Goal: Task Accomplishment & Management: Manage account settings

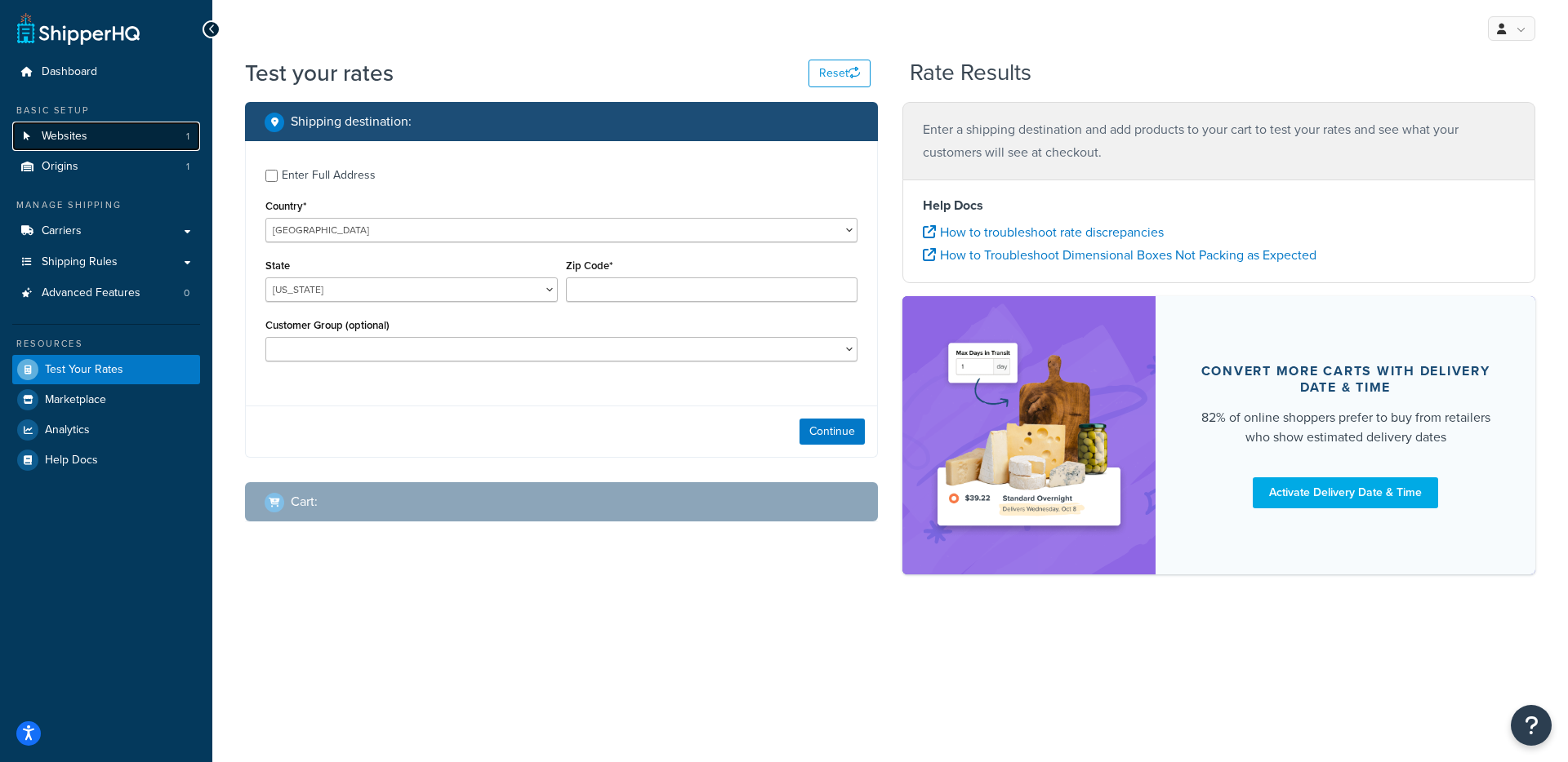
click at [118, 141] on link "Websites 1" at bounding box center [107, 137] width 188 height 30
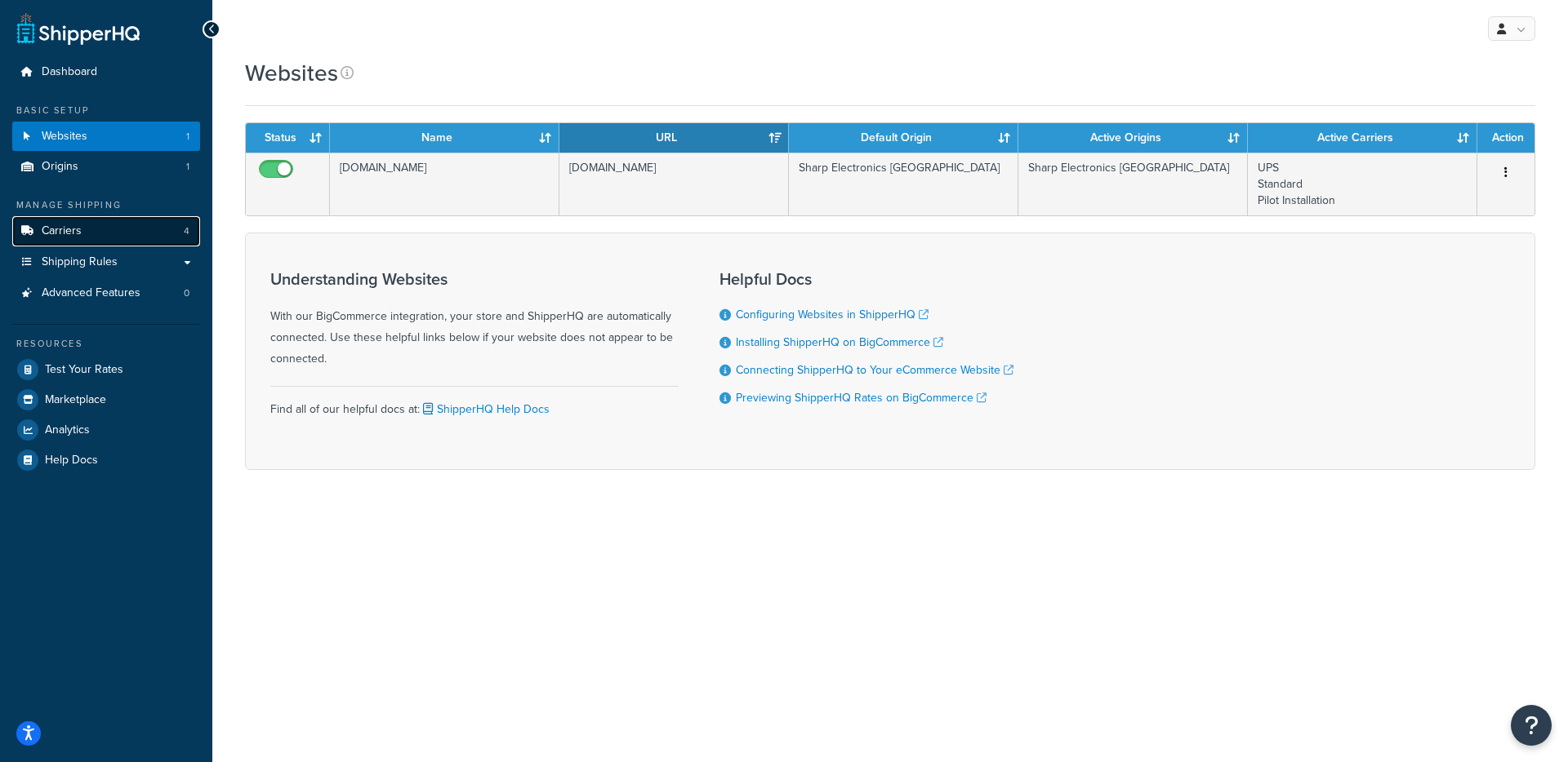
click at [92, 235] on link "Carriers 4" at bounding box center [107, 232] width 188 height 30
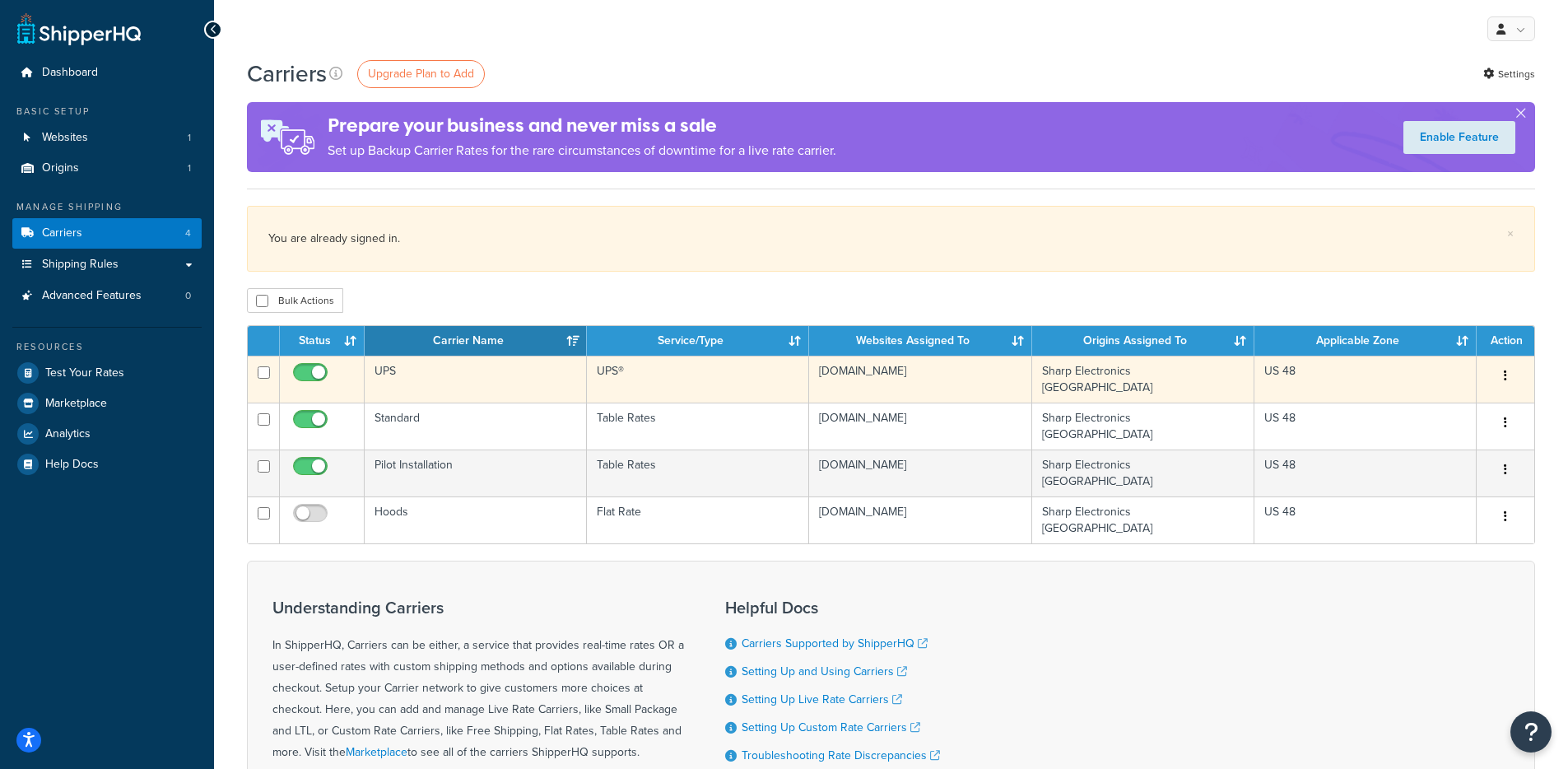
click at [471, 362] on td "UPS" at bounding box center [476, 380] width 222 height 47
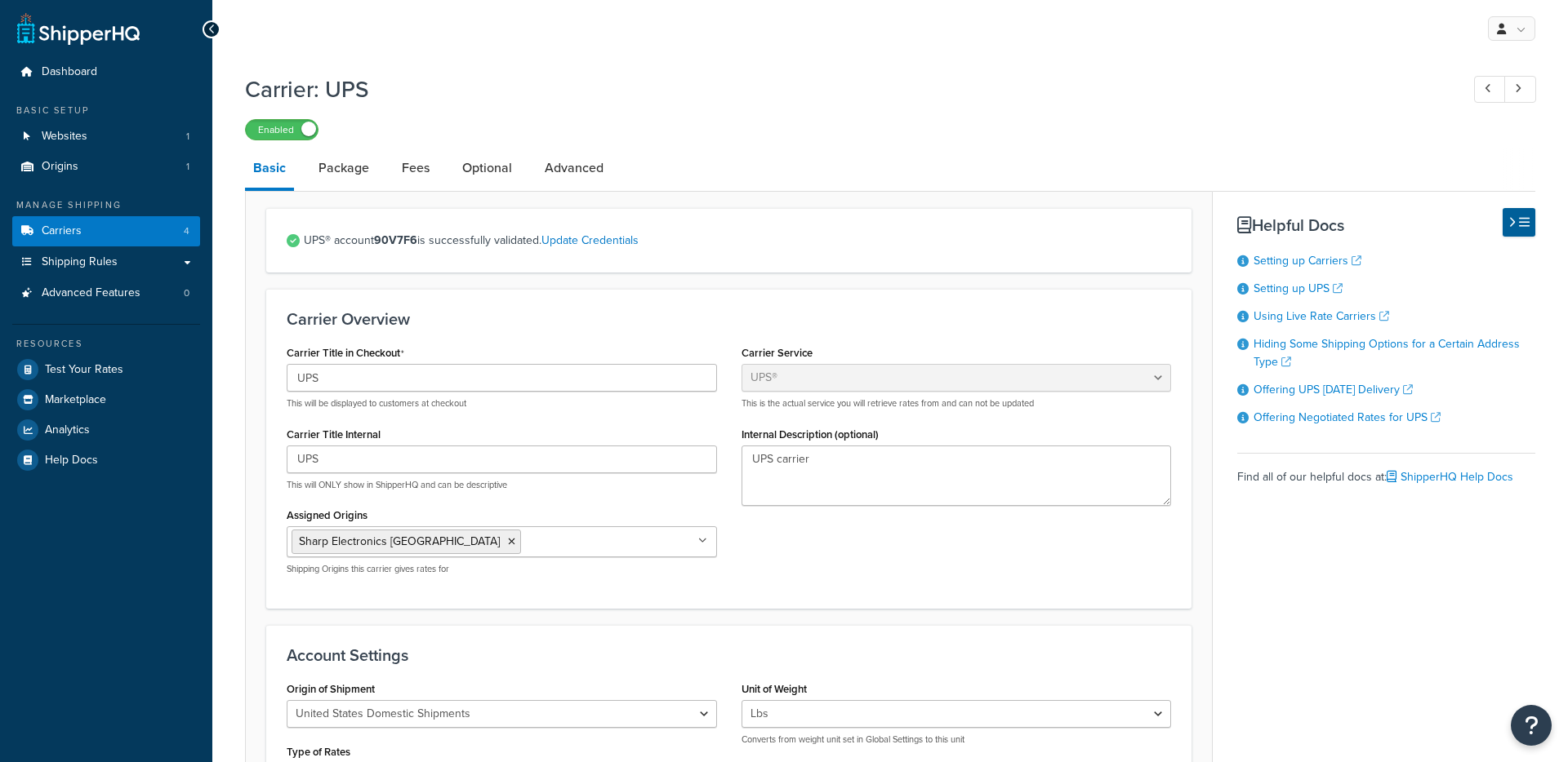
select select "ups"
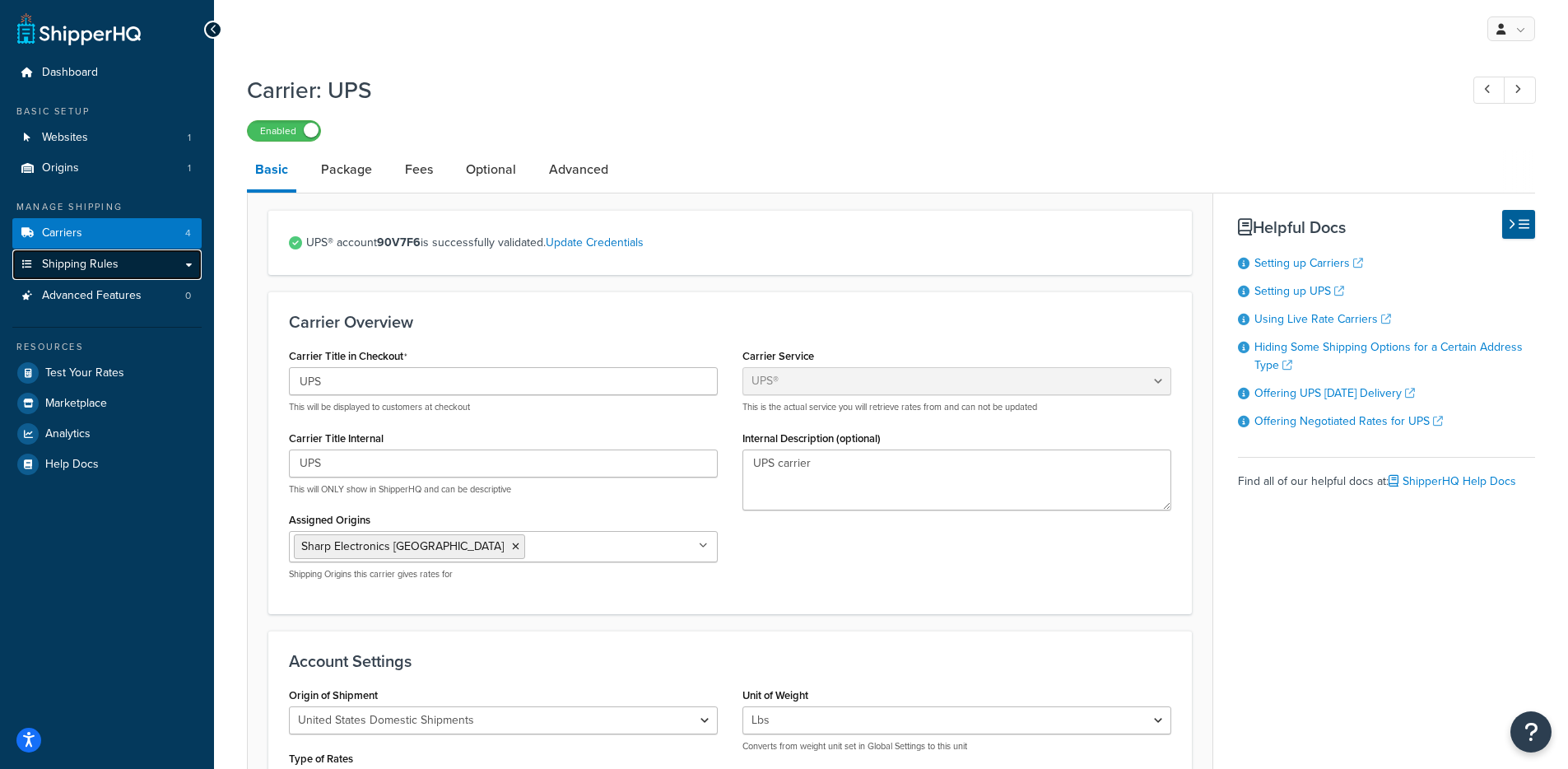
click at [61, 275] on link "Shipping Rules" at bounding box center [107, 265] width 190 height 31
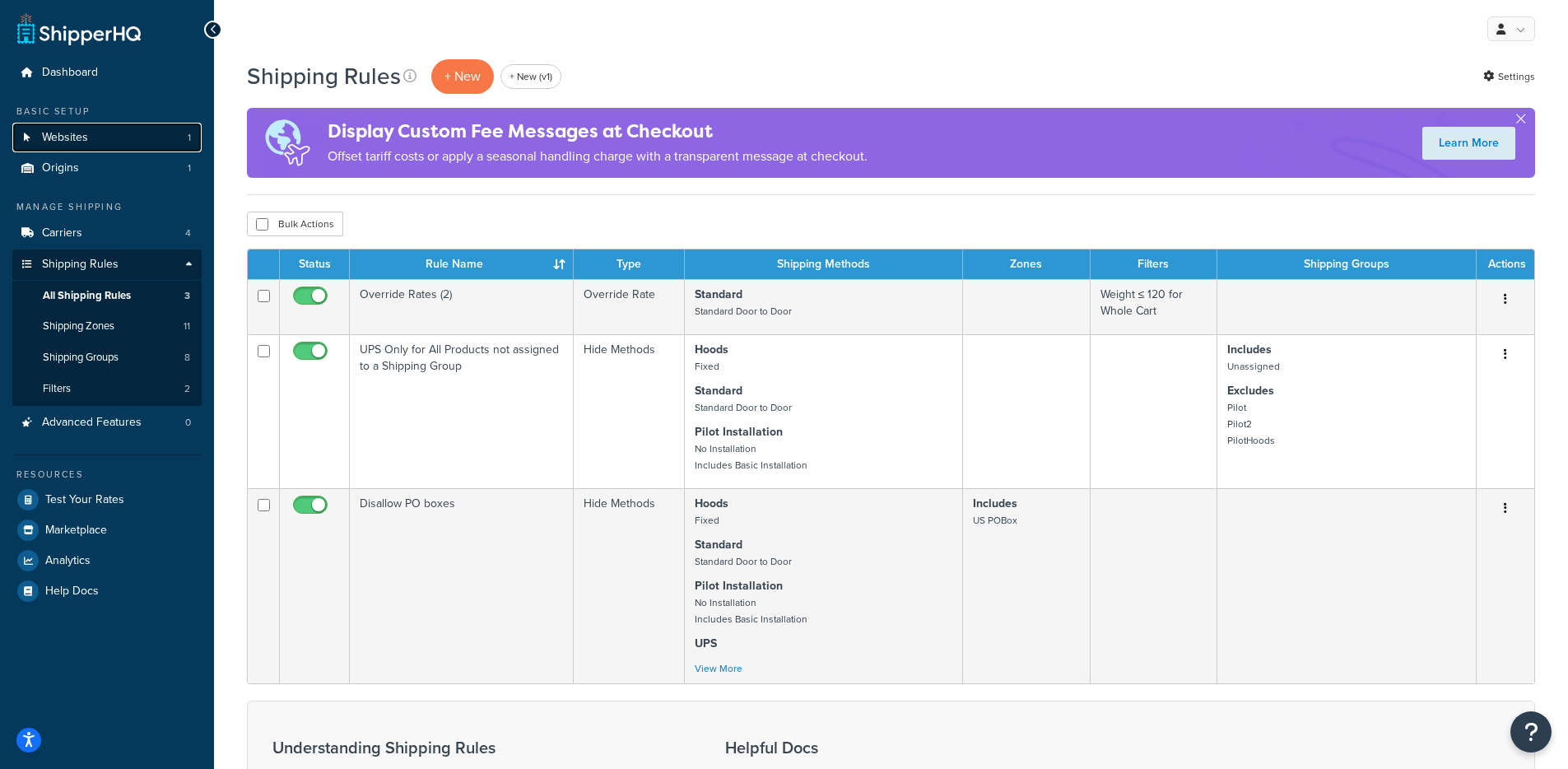
click at [126, 127] on link "Websites 1" at bounding box center [107, 138] width 190 height 31
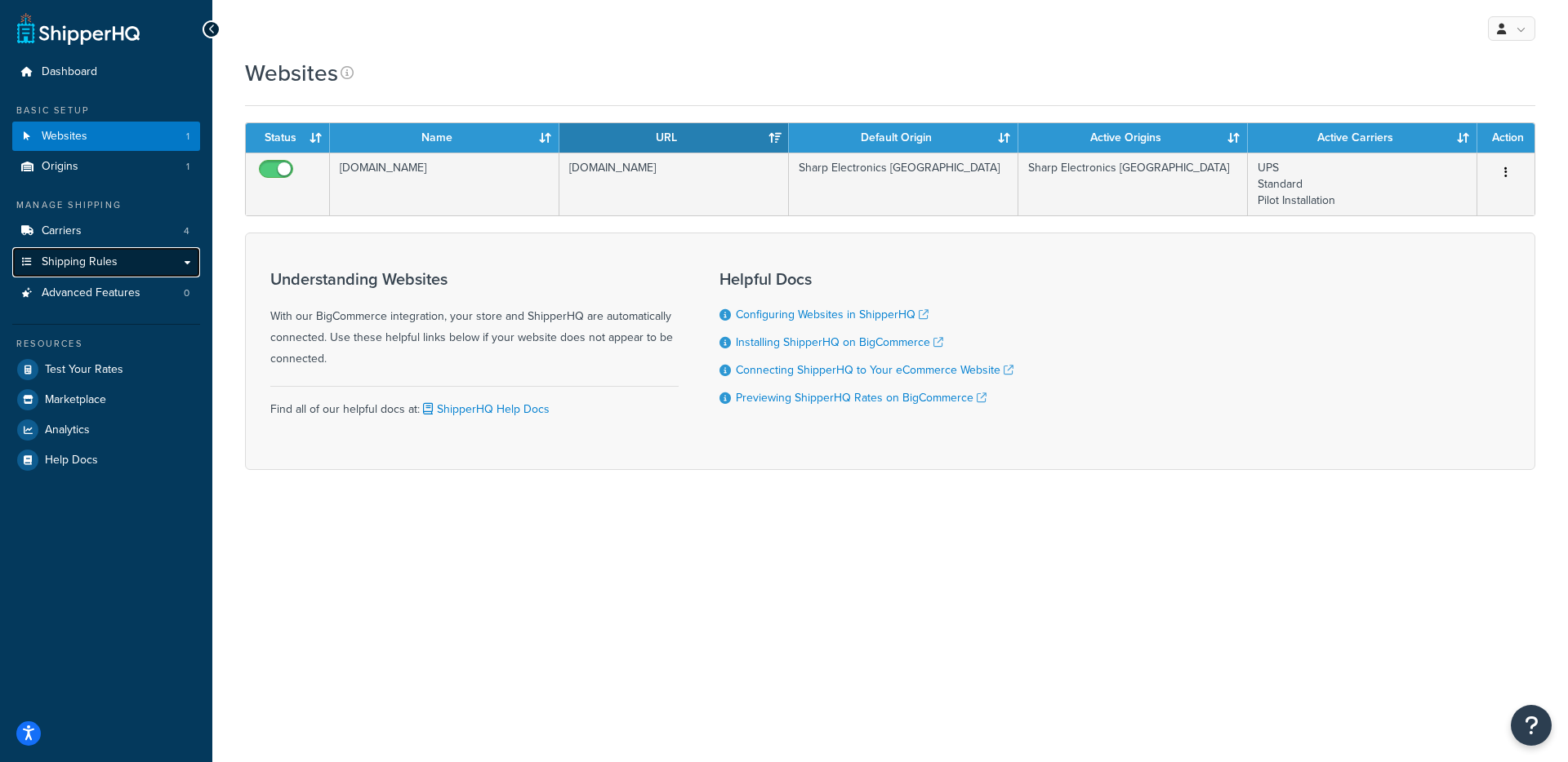
click at [154, 265] on link "Shipping Rules" at bounding box center [107, 262] width 188 height 30
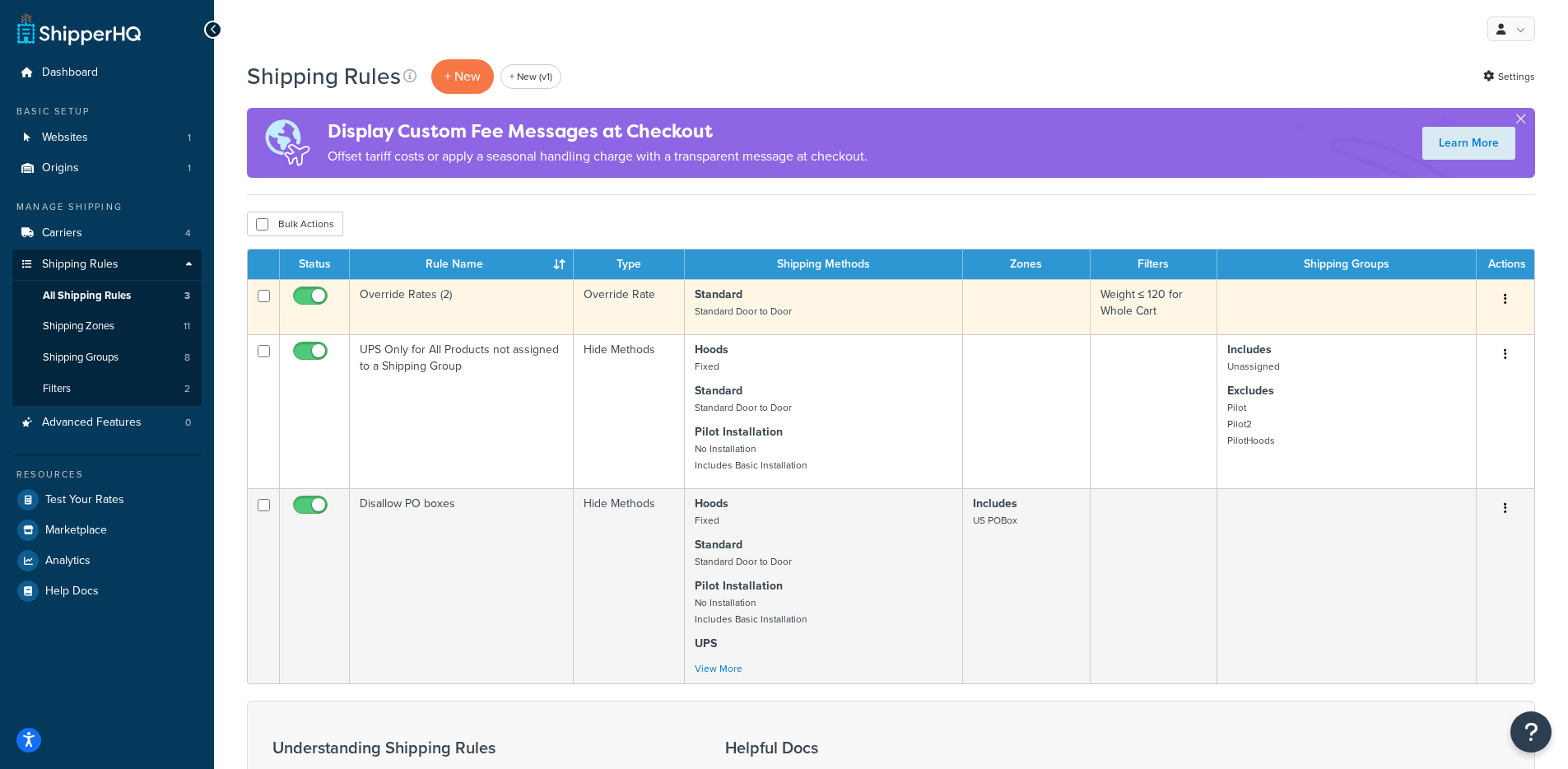
click at [514, 316] on td "Override Rates (2)" at bounding box center [462, 306] width 224 height 55
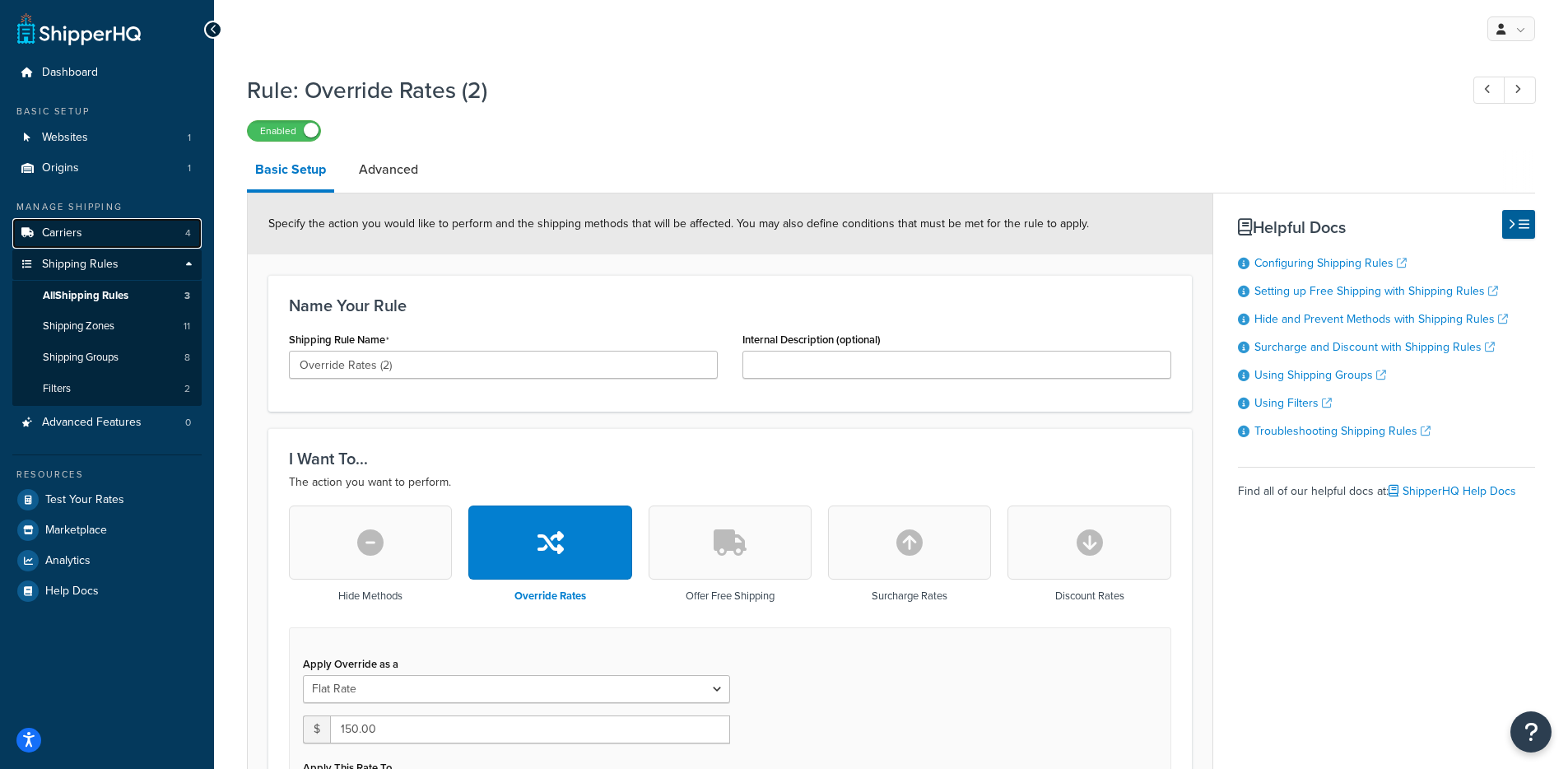
click at [113, 228] on link "Carriers 4" at bounding box center [107, 234] width 190 height 31
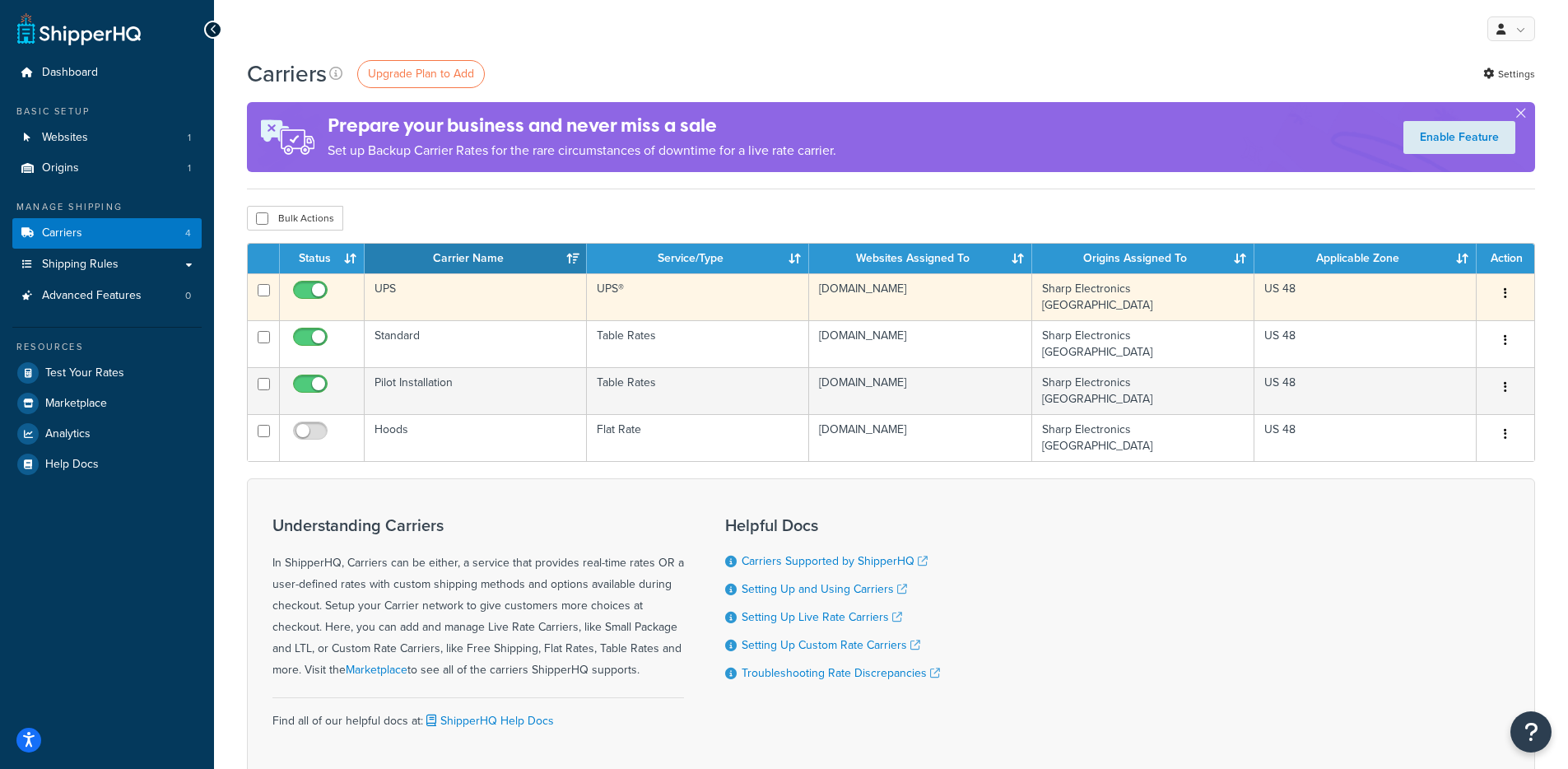
click at [641, 297] on td "UPS®" at bounding box center [698, 297] width 222 height 47
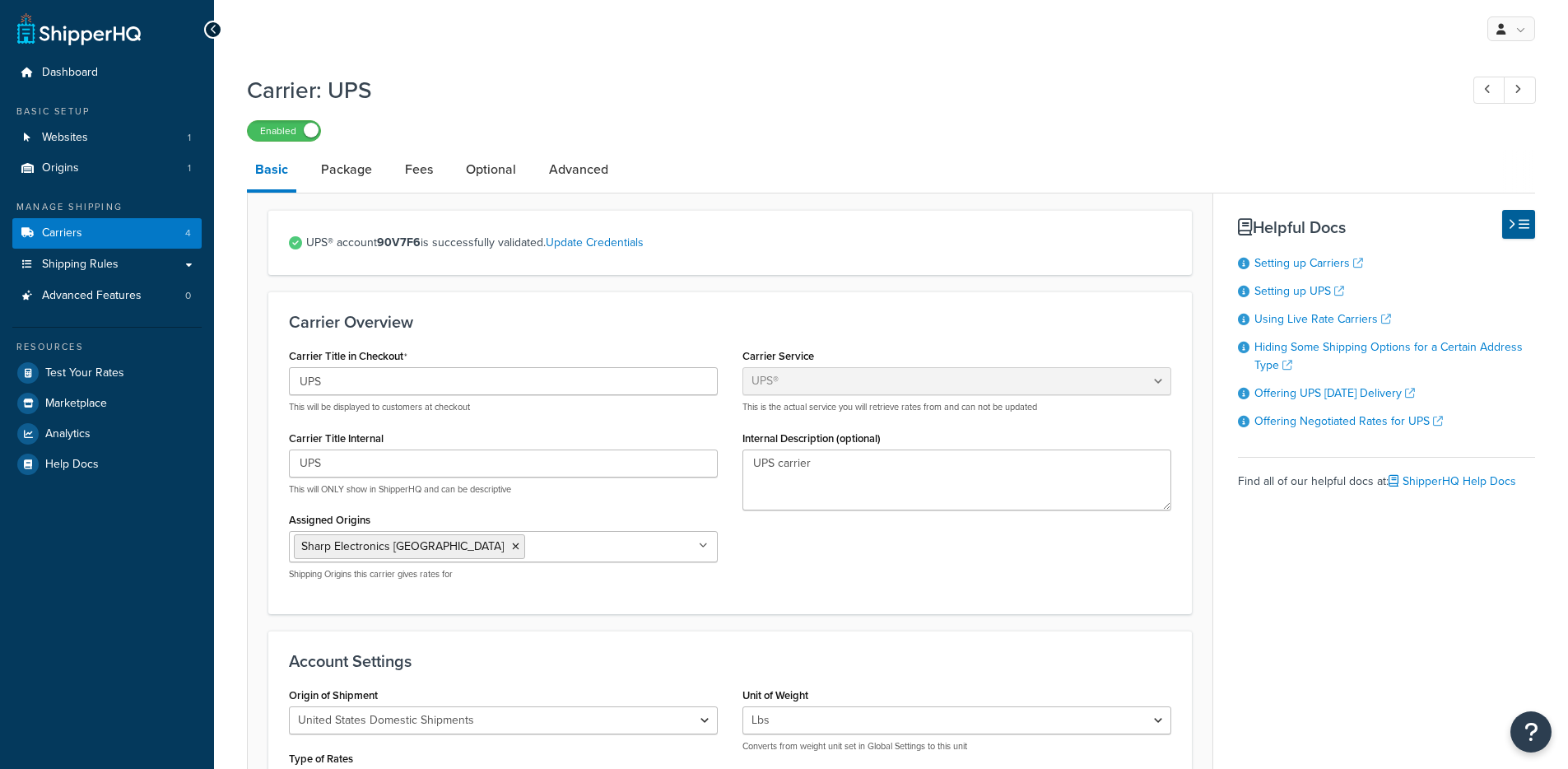
select select "ups"
click at [441, 175] on li "Fees" at bounding box center [426, 170] width 61 height 40
click at [435, 174] on link "Fees" at bounding box center [418, 170] width 44 height 40
select select "AFTER"
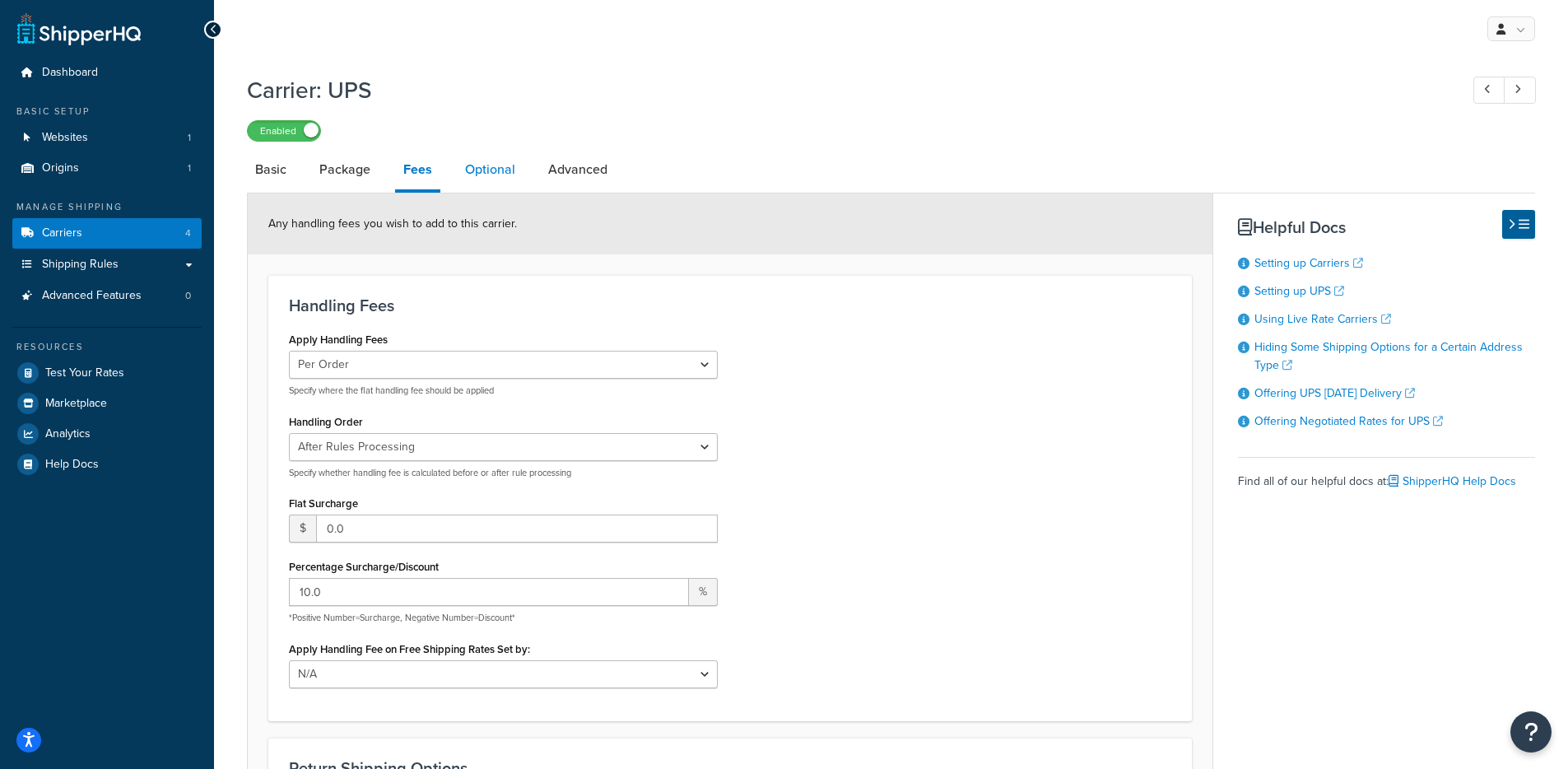
click at [486, 178] on link "Optional" at bounding box center [490, 170] width 67 height 40
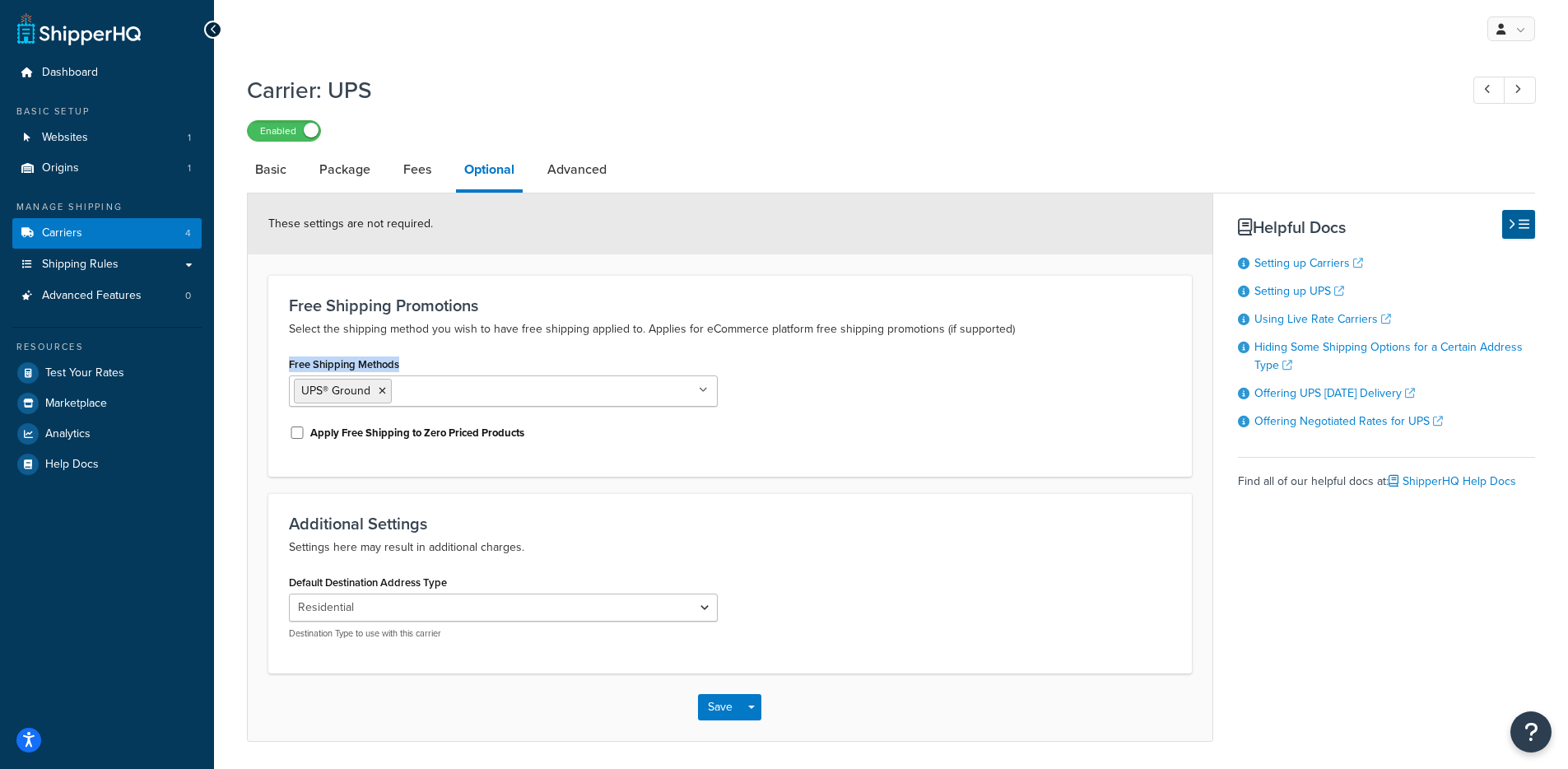
drag, startPoint x: 402, startPoint y: 374, endPoint x: 292, endPoint y: 370, distance: 110.1
click at [292, 370] on div "Free Shipping Methods UPS® Ground UPS 2nd Day Air A.M.® UPS 2nd Day Air® UPS Ne…" at bounding box center [503, 380] width 429 height 54
drag, startPoint x: 378, startPoint y: 442, endPoint x: 459, endPoint y: 444, distance: 81.0
click at [459, 444] on div "Apply Free Shipping to Zero Priced Products" at bounding box center [503, 431] width 429 height 24
drag, startPoint x: 287, startPoint y: 326, endPoint x: 667, endPoint y: 334, distance: 380.1
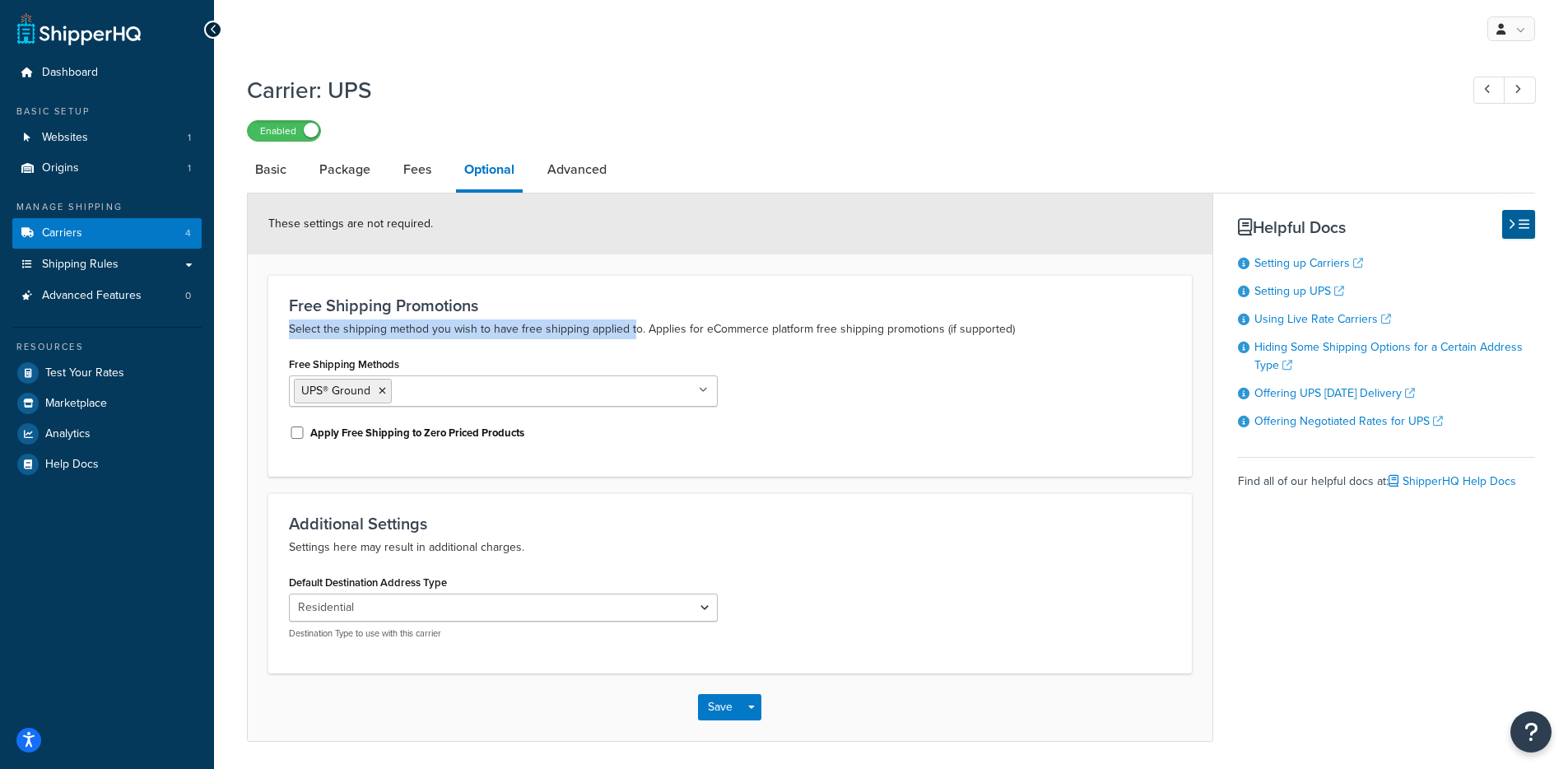
click at [635, 333] on div "Free Shipping Promotions Select the shipping method you wish to have free shipp…" at bounding box center [730, 375] width 924 height 202
drag, startPoint x: 667, startPoint y: 334, endPoint x: 789, endPoint y: 334, distance: 122.0
click at [758, 334] on p "Select the shipping method you wish to have free shipping applied to. Applies f…" at bounding box center [730, 330] width 882 height 20
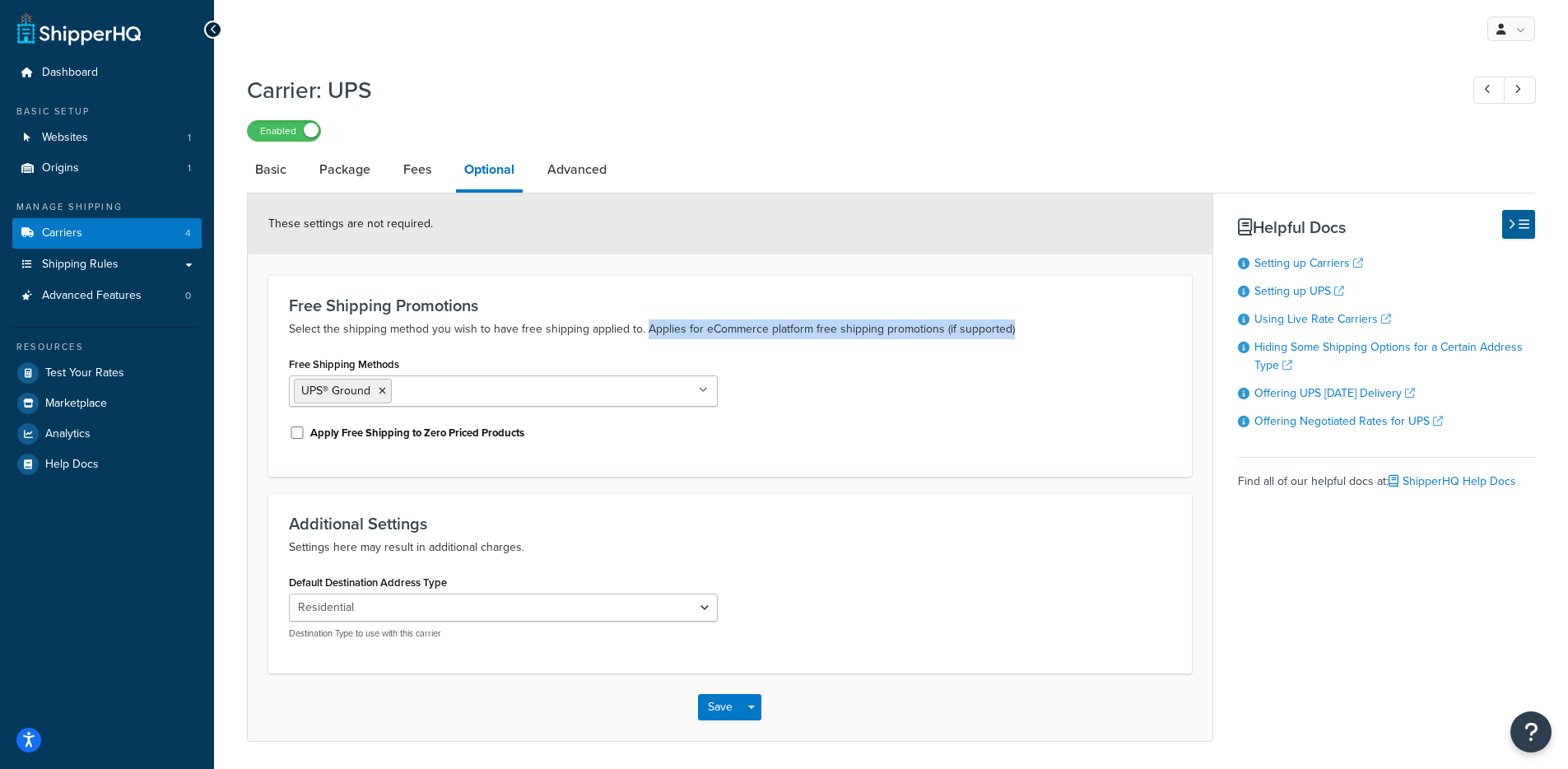
drag, startPoint x: 1027, startPoint y: 331, endPoint x: 739, endPoint y: 367, distance: 290.2
click at [649, 334] on p "Select the shipping method you wish to have free shipping applied to. Applies f…" at bounding box center [730, 330] width 882 height 20
click at [889, 404] on div "Free Shipping Methods UPS® Ground UPS 2nd Day Air A.M.® UPS 2nd Day Air® UPS Ne…" at bounding box center [730, 404] width 907 height 104
